Goal: Browse casually

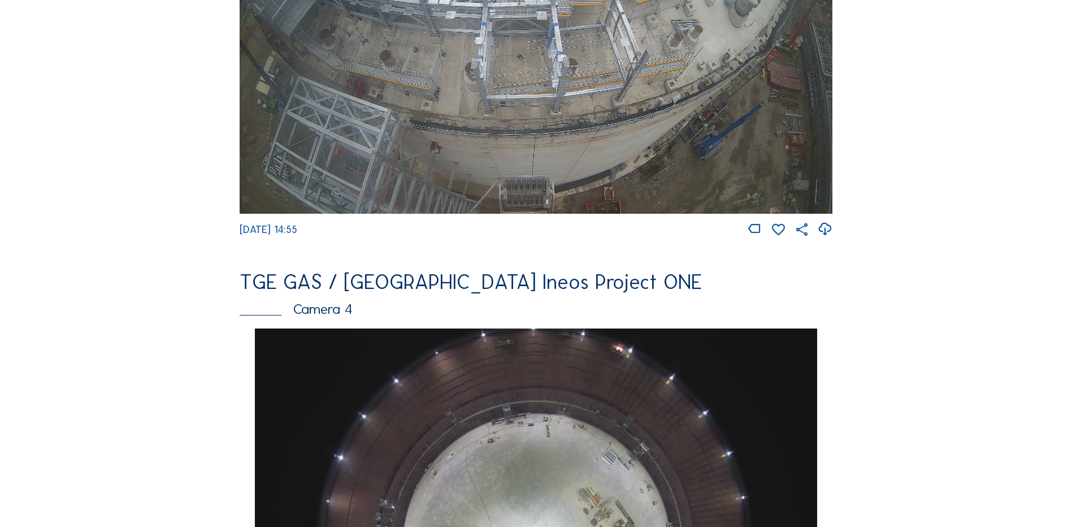
scroll to position [735, 0]
click at [755, 103] on img at bounding box center [536, 46] width 593 height 333
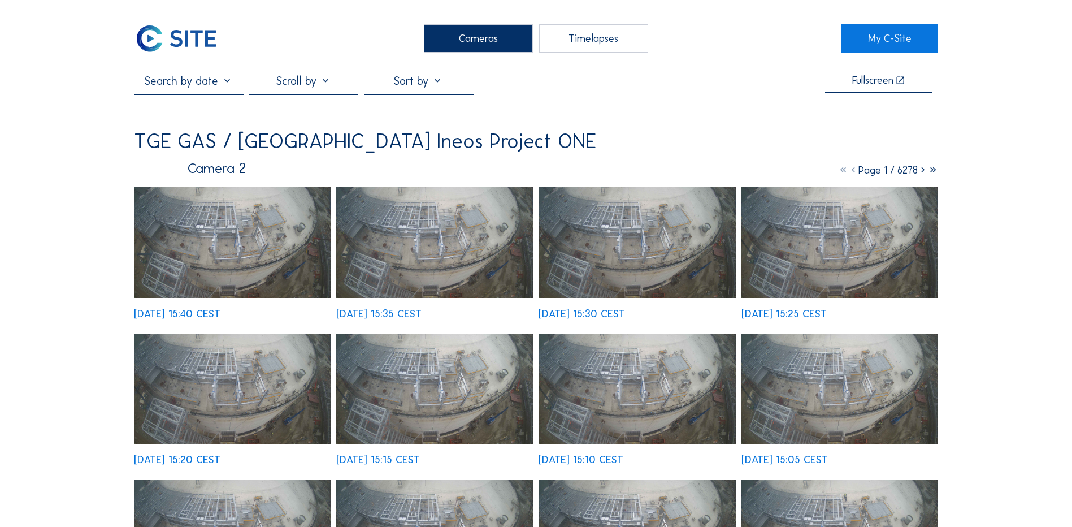
click at [214, 237] on img at bounding box center [232, 242] width 197 height 111
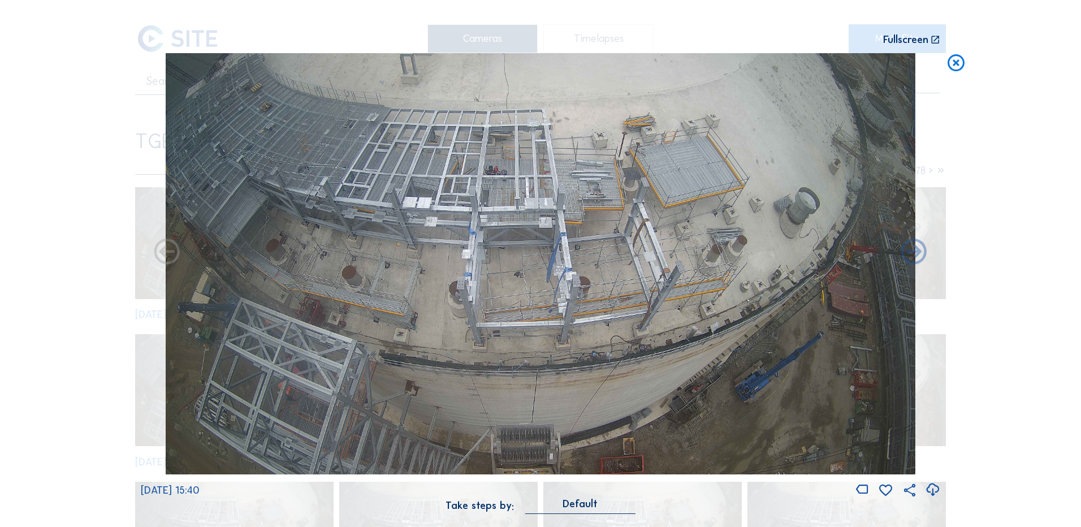
click at [931, 492] on icon at bounding box center [932, 489] width 15 height 19
click at [68, 232] on div "Scroll to travel through time | Press 'Alt' Button + Scroll to Zoom | Click and…" at bounding box center [540, 263] width 1081 height 527
click at [958, 61] on icon at bounding box center [956, 63] width 20 height 21
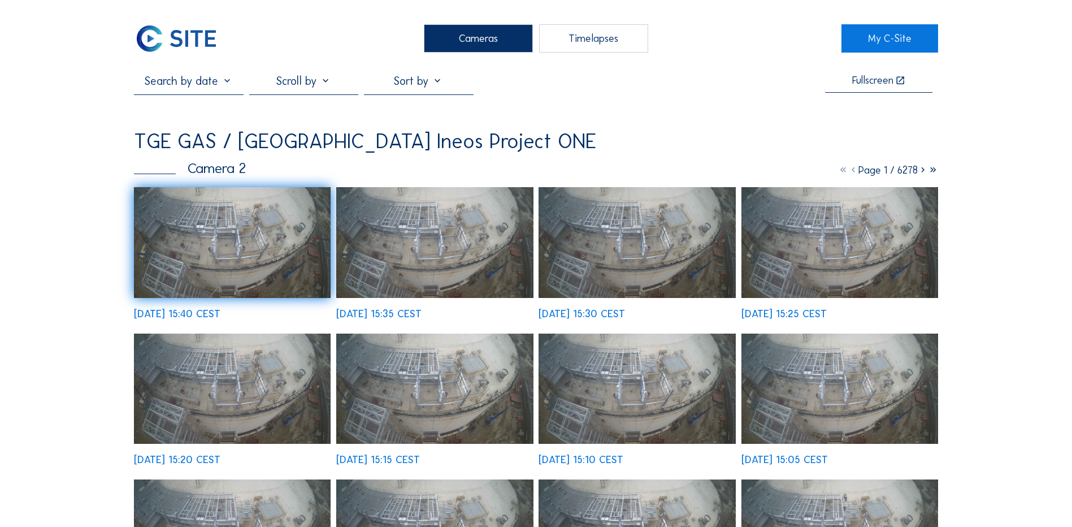
click at [490, 38] on div "Cameras" at bounding box center [478, 38] width 109 height 28
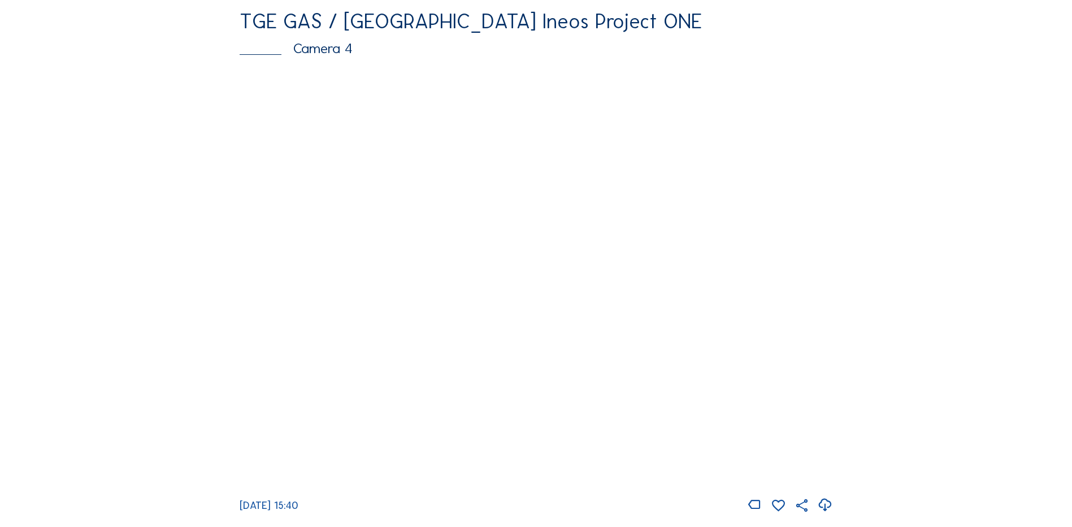
scroll to position [1017, 0]
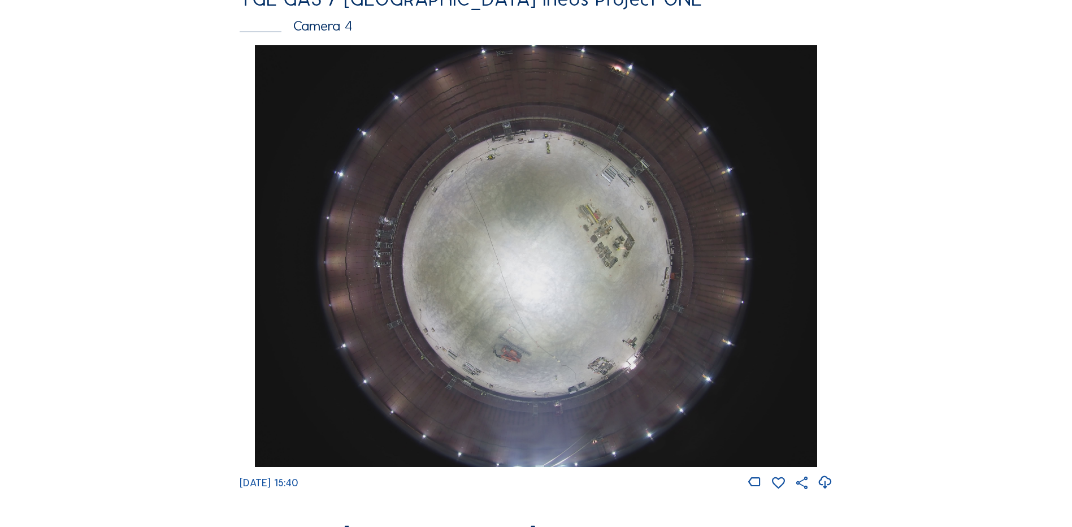
click at [534, 219] on img at bounding box center [536, 256] width 562 height 422
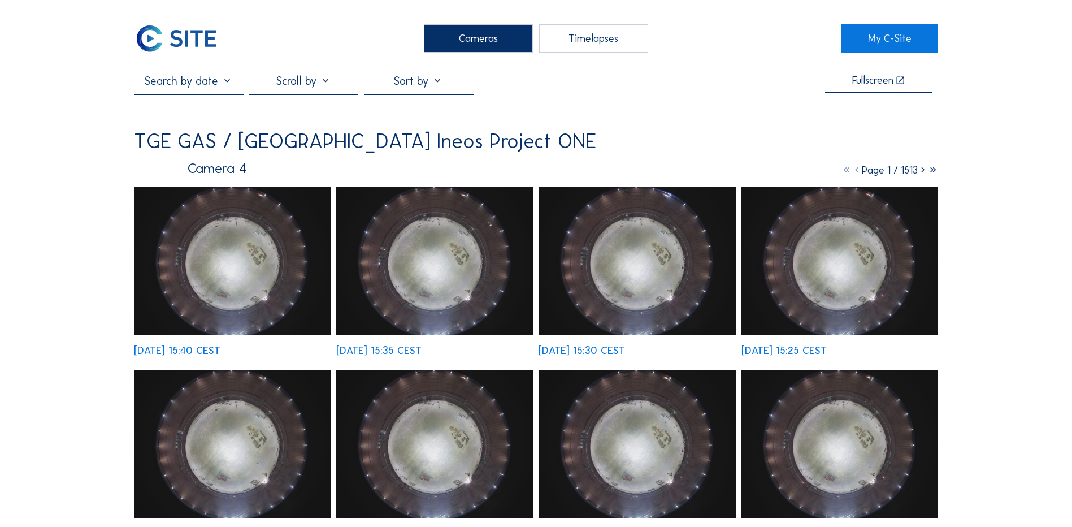
click at [253, 270] on img at bounding box center [232, 261] width 197 height 148
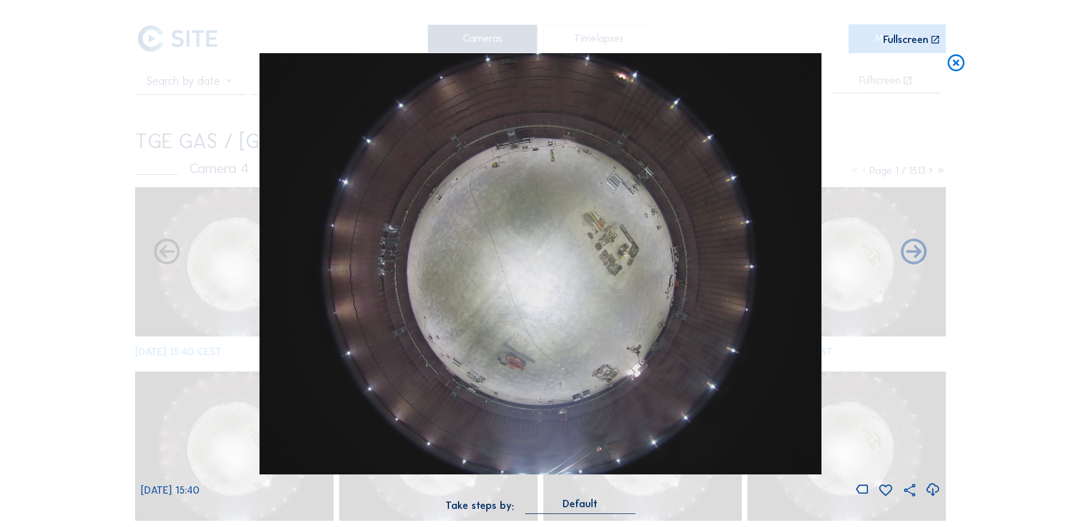
click at [934, 488] on icon at bounding box center [932, 489] width 15 height 19
click at [957, 66] on icon at bounding box center [956, 63] width 20 height 21
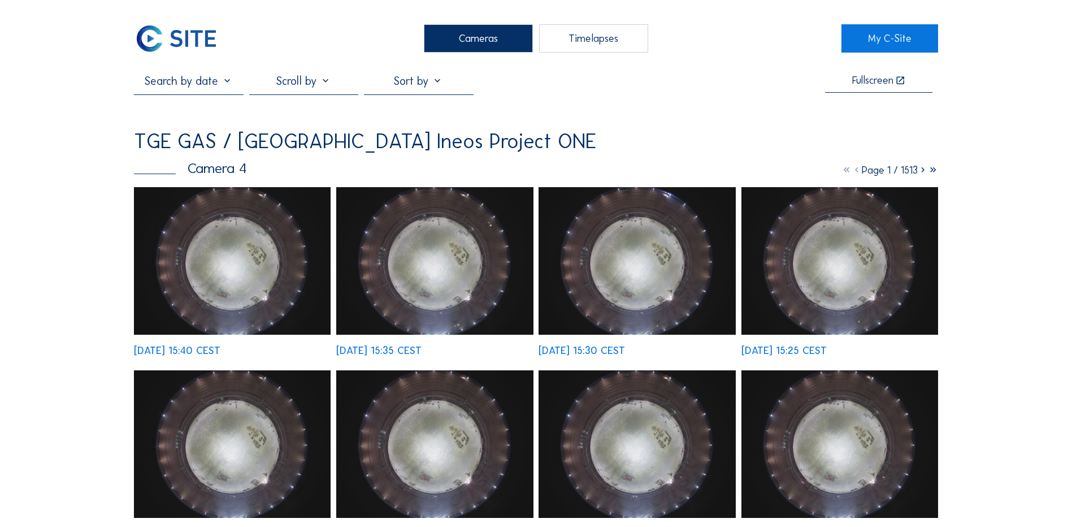
click at [476, 41] on div "Cameras" at bounding box center [478, 38] width 109 height 28
